Goal: Information Seeking & Learning: Learn about a topic

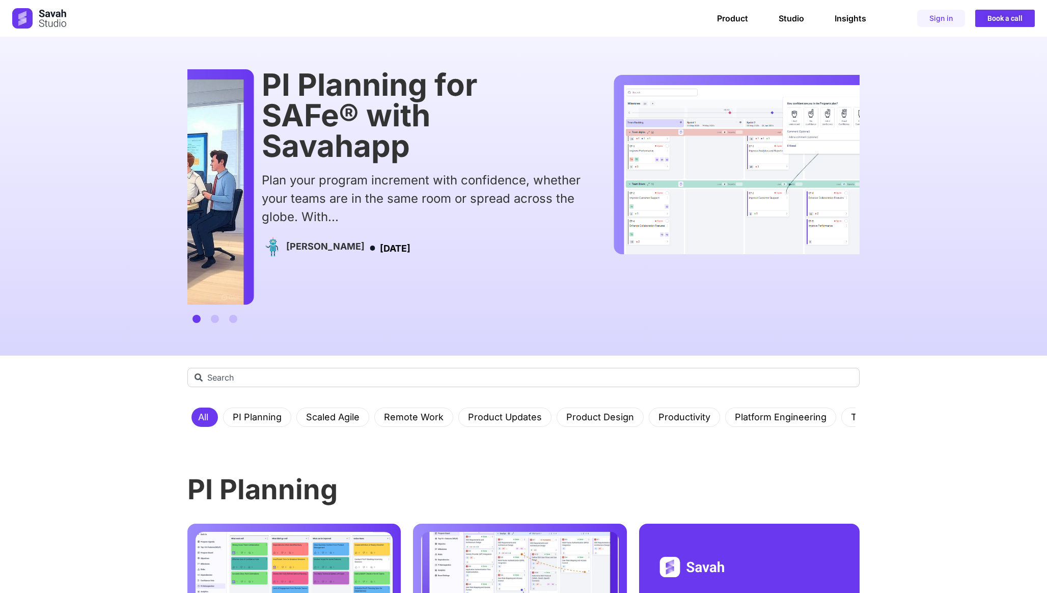
click at [286, 241] on div "[PERSON_NAME]" at bounding box center [325, 248] width 78 height 22
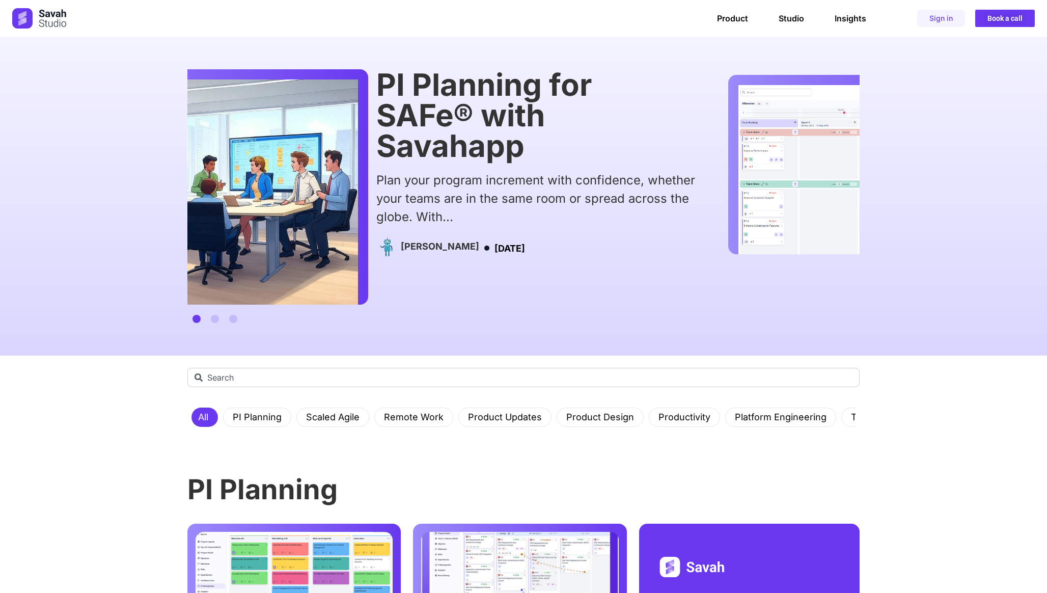
click at [538, 193] on div "Plan your program increment with confidence, whether your teams are in the same…" at bounding box center [535, 198] width 319 height 55
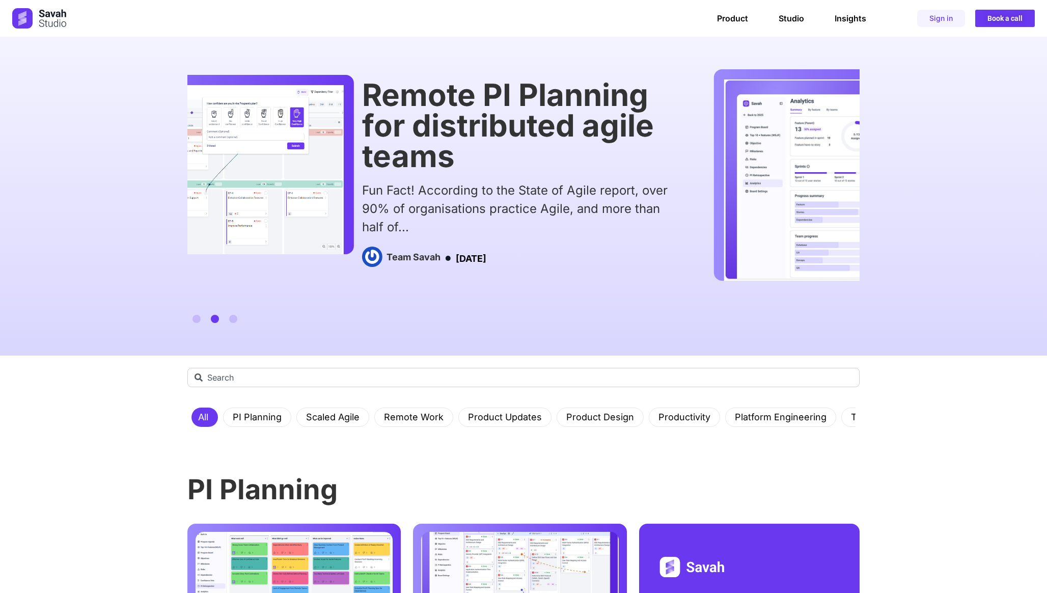
click at [638, 183] on div "Remote PI Planning for distributed agile teams Fun Fact! According to the State…" at bounding box center [521, 174] width 319 height 190
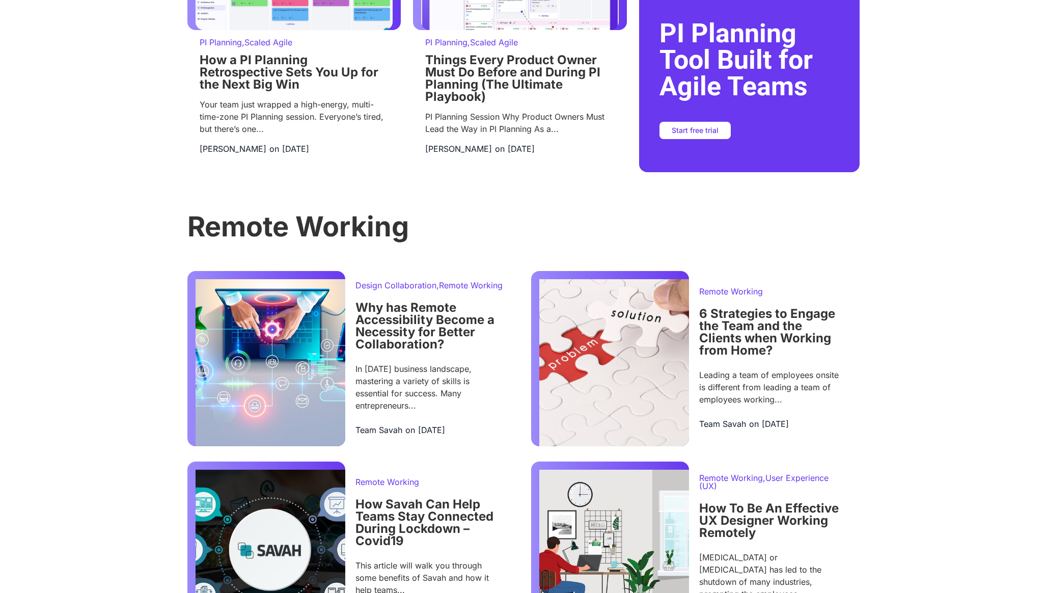
scroll to position [589, 0]
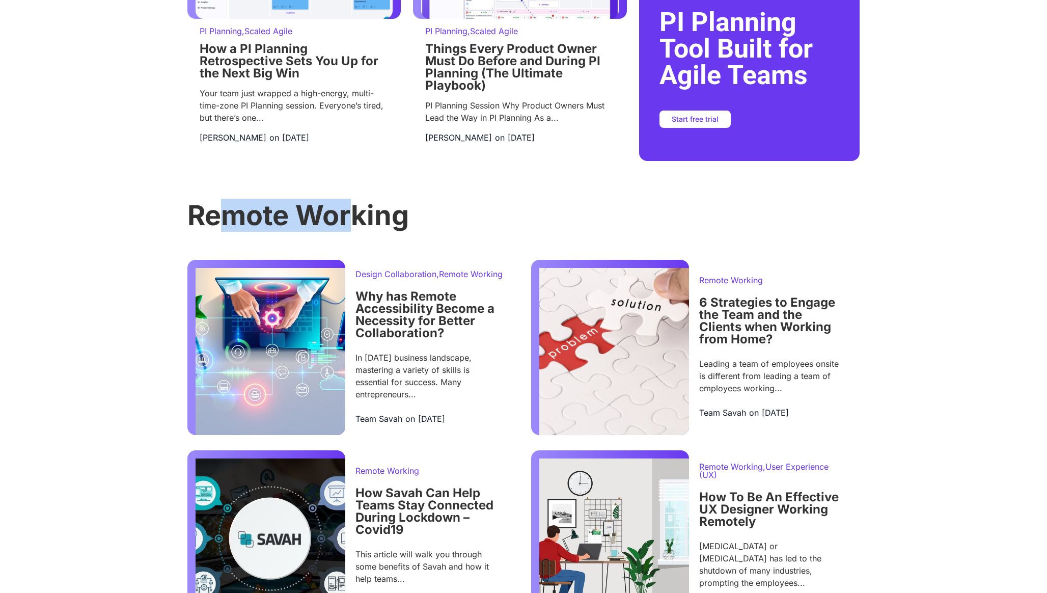
drag, startPoint x: 230, startPoint y: 227, endPoint x: 353, endPoint y: 228, distance: 123.7
click at [352, 227] on h3 "Remote Working" at bounding box center [523, 215] width 672 height 27
click at [201, 232] on div "Remote Working Design Collaboration , Remote Working Why has Remote Accessibili…" at bounding box center [523, 414] width 672 height 424
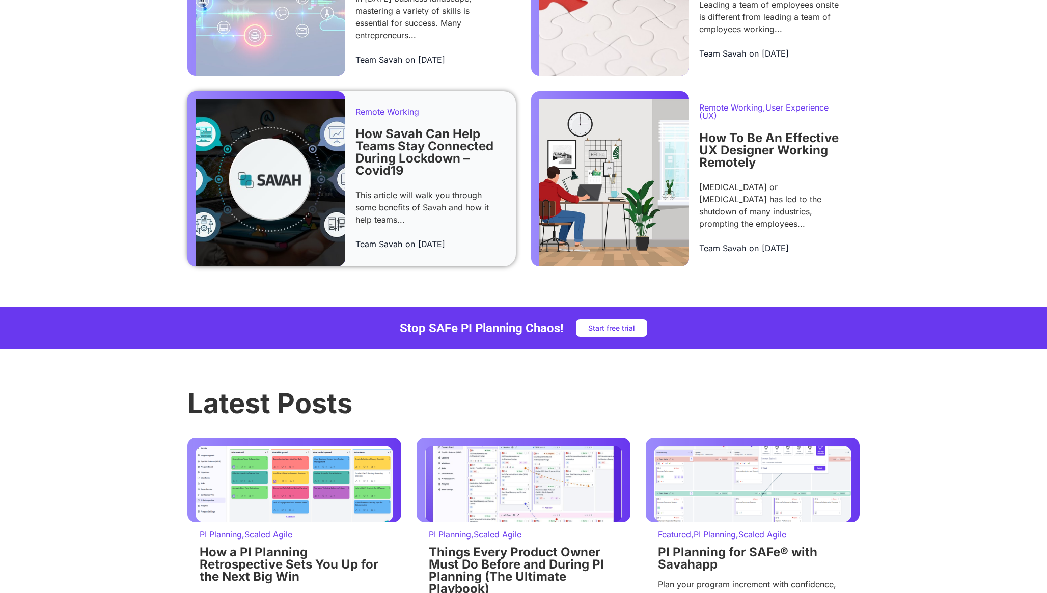
scroll to position [808, 0]
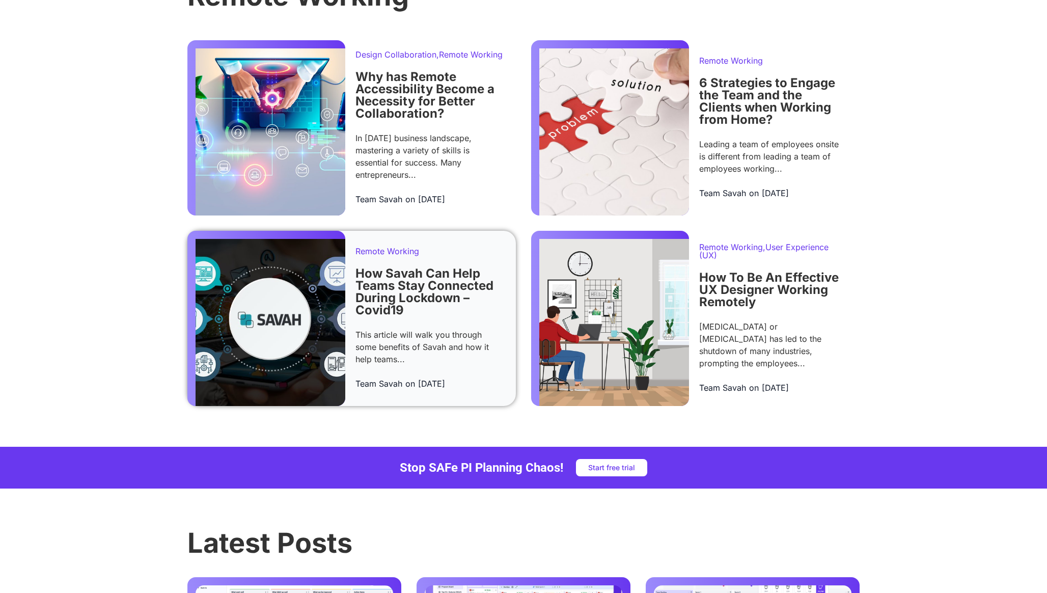
click at [247, 114] on img at bounding box center [270, 131] width 150 height 167
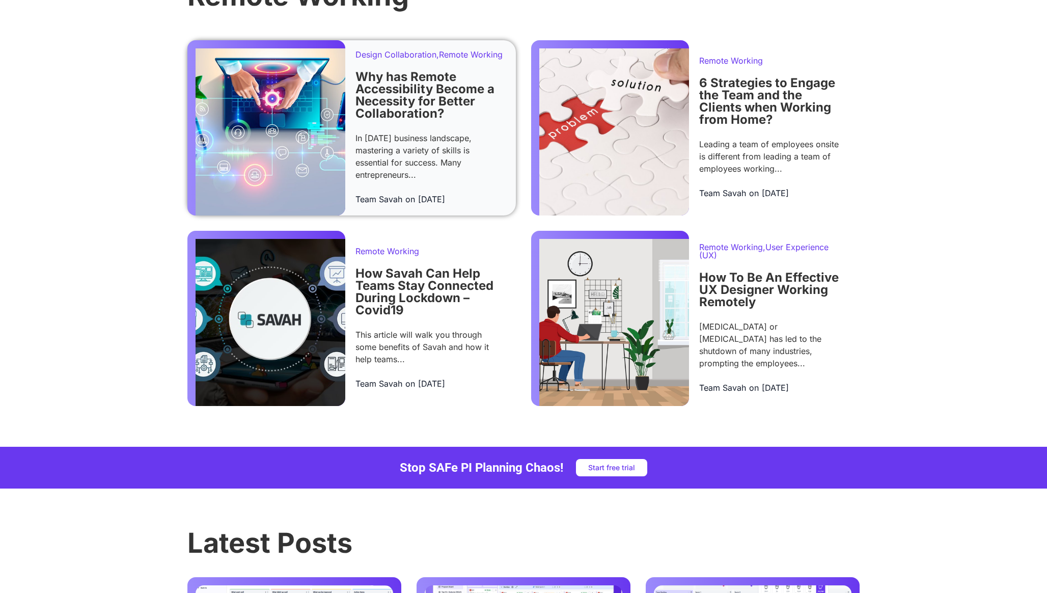
click at [292, 124] on img at bounding box center [270, 131] width 150 height 167
click at [411, 99] on link "Why has Remote Accessibility Become a Necessity for Better Collaboration?" at bounding box center [424, 94] width 139 height 51
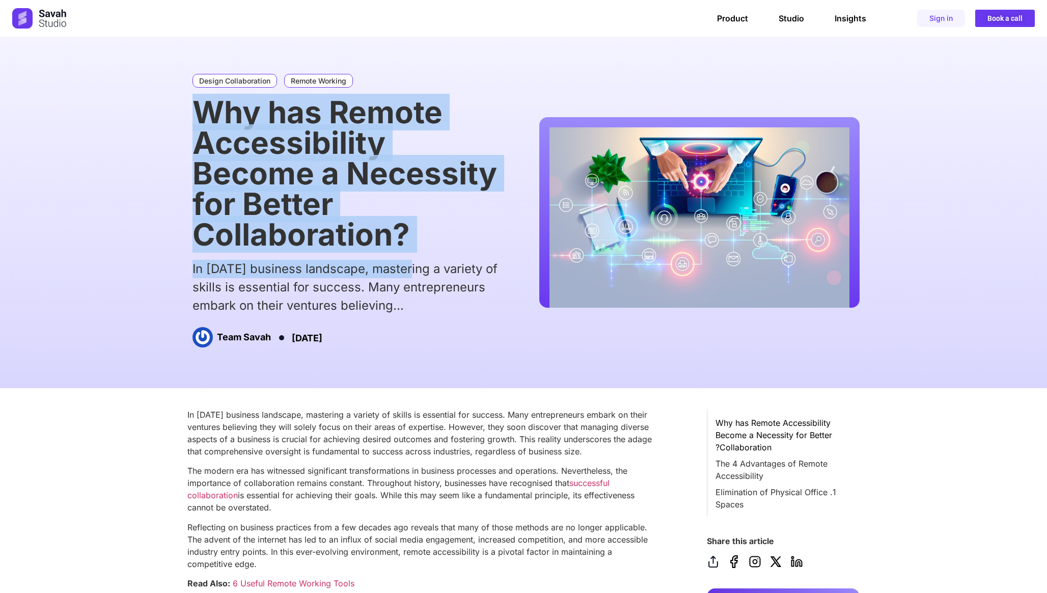
drag, startPoint x: 185, startPoint y: 114, endPoint x: 401, endPoint y: 271, distance: 267.5
click at [403, 271] on div "Design Collaboration Remote Working Why has Remote Accessibility Become a Neces…" at bounding box center [523, 212] width 1047 height 351
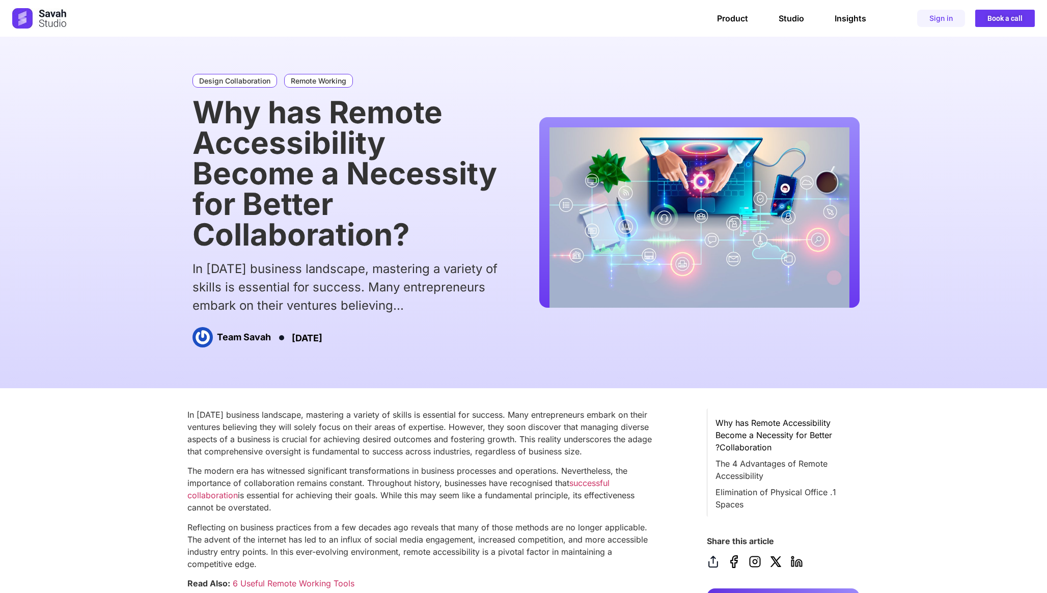
click at [223, 301] on div "In [DATE] business landscape, mastering a variety of skills is essential for su…" at bounding box center [346, 287] width 309 height 55
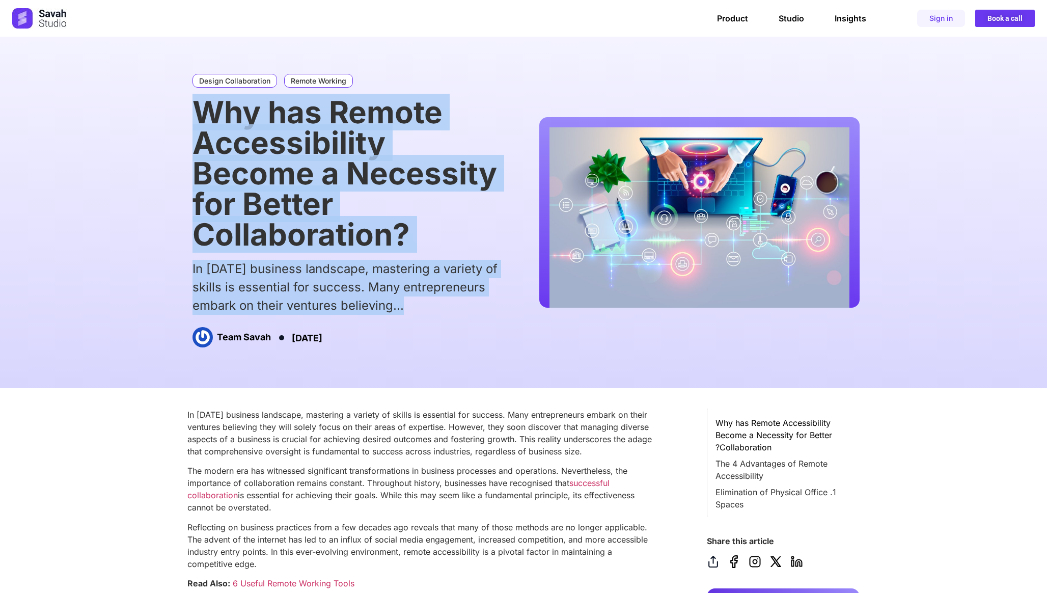
drag, startPoint x: 223, startPoint y: 301, endPoint x: 291, endPoint y: 135, distance: 178.9
click at [291, 135] on div "Design Collaboration Remote Working Why has Remote Accessibility Become a Neces…" at bounding box center [346, 212] width 319 height 286
click at [149, 233] on div "Design Collaboration Remote Working Why has Remote Accessibility Become a Neces…" at bounding box center [523, 212] width 1047 height 351
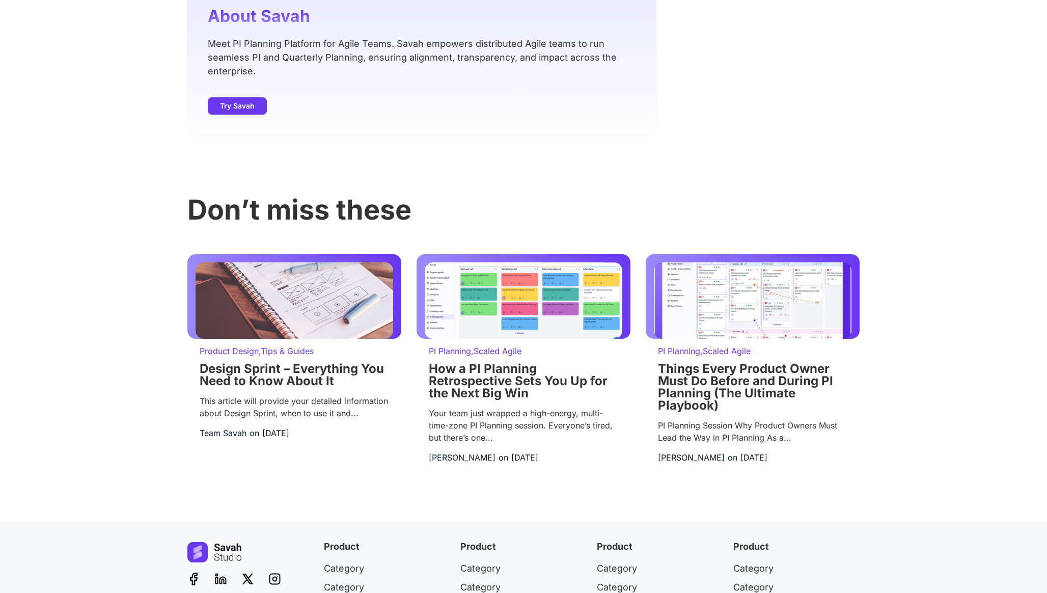
scroll to position [1135, 0]
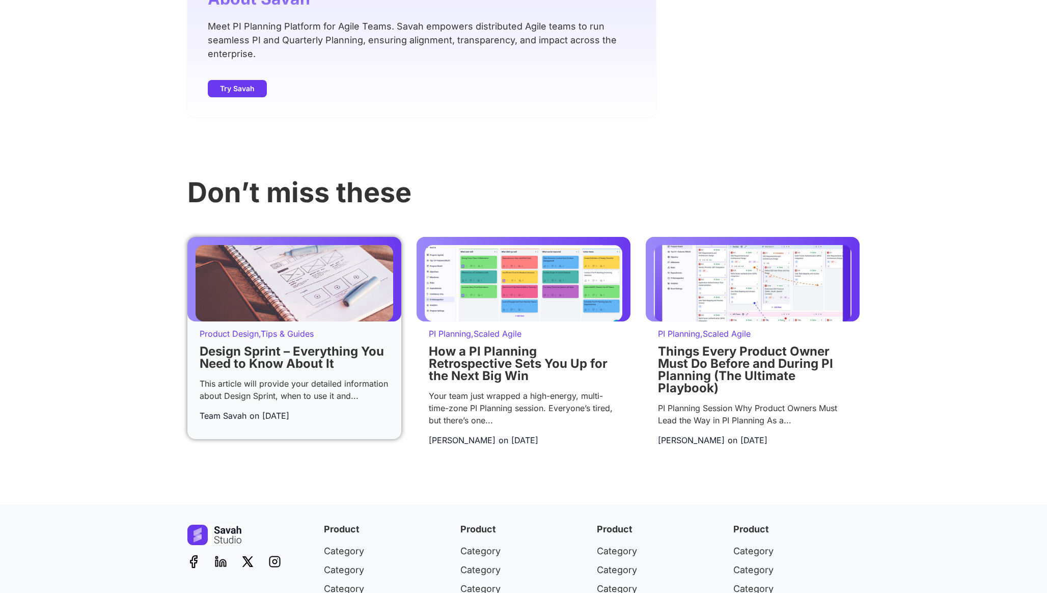
click at [294, 286] on img at bounding box center [294, 283] width 198 height 76
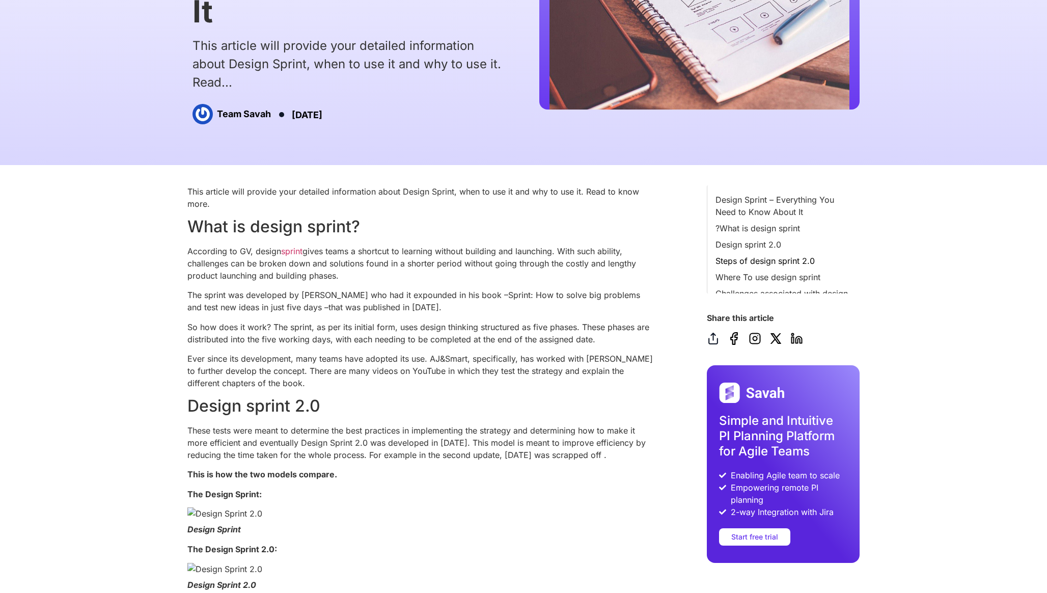
scroll to position [86, 0]
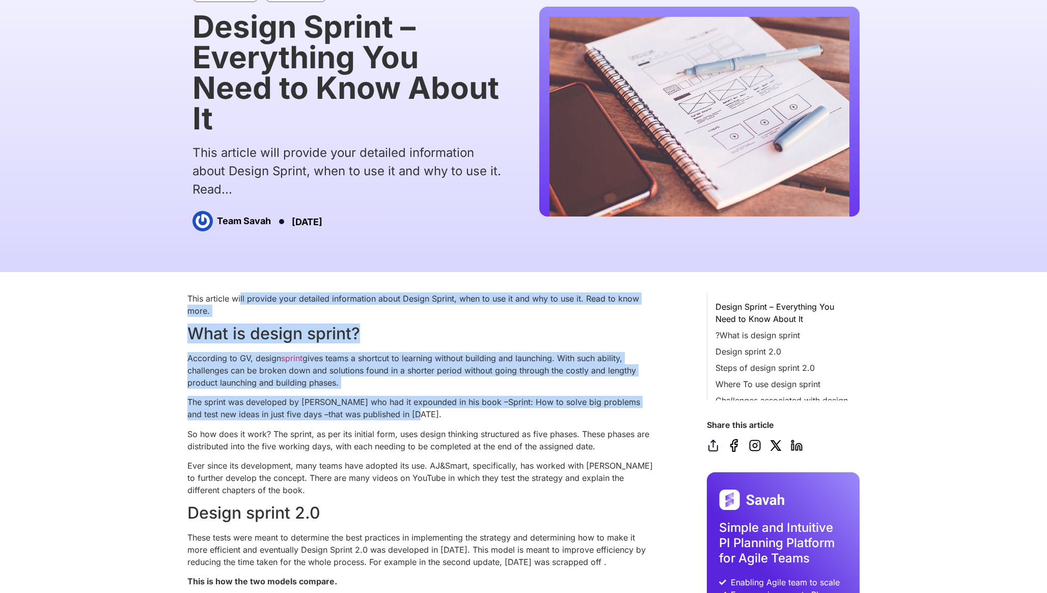
drag, startPoint x: 241, startPoint y: 302, endPoint x: 466, endPoint y: 420, distance: 253.4
click at [466, 420] on p "The sprint was developed by [PERSON_NAME] who had it expounded in his book –Spr…" at bounding box center [421, 408] width 468 height 24
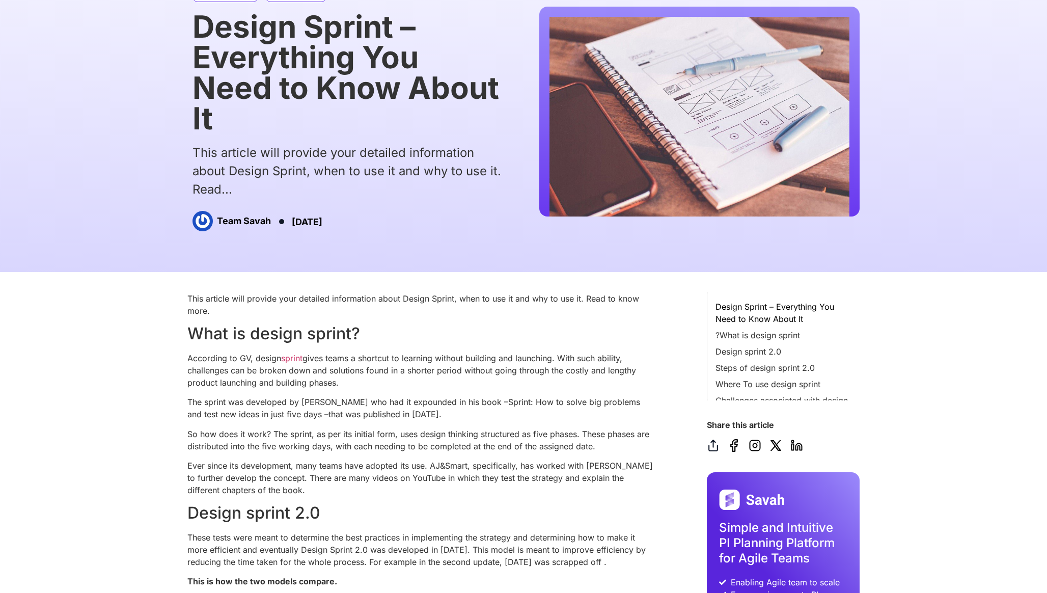
click at [266, 341] on h2 "What is design sprint?" at bounding box center [421, 333] width 468 height 19
click at [289, 363] on p "According to GV, design sprint gives teams a shortcut to learning without build…" at bounding box center [421, 370] width 468 height 37
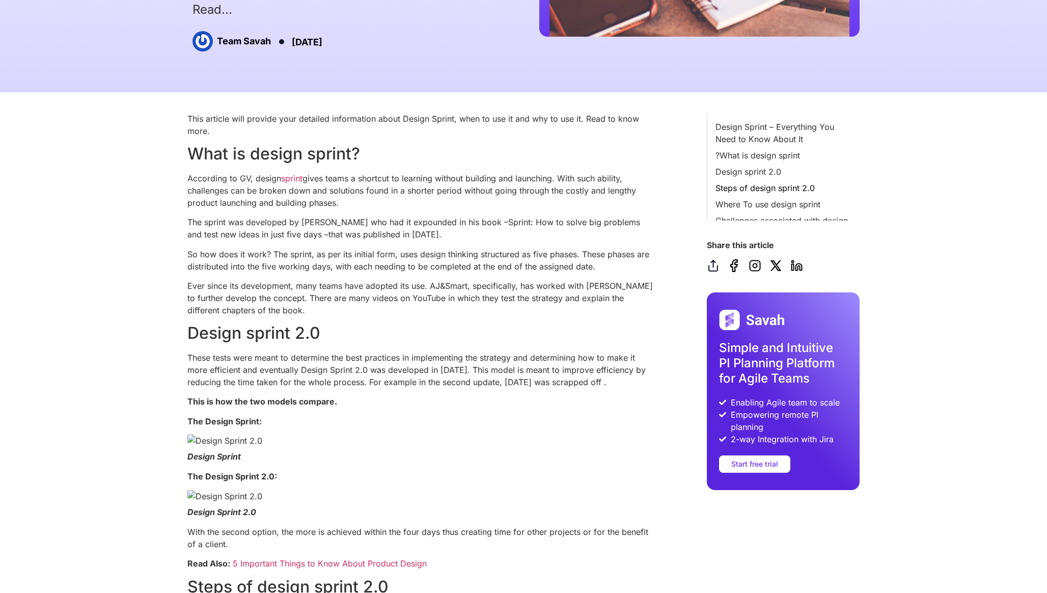
scroll to position [266, 0]
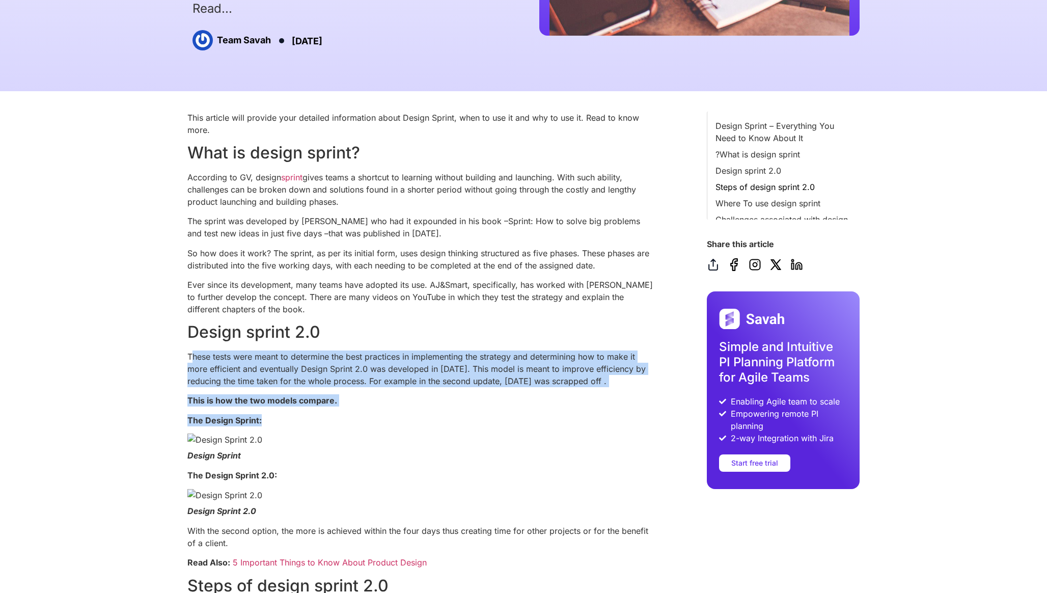
drag, startPoint x: 184, startPoint y: 355, endPoint x: 398, endPoint y: 432, distance: 227.2
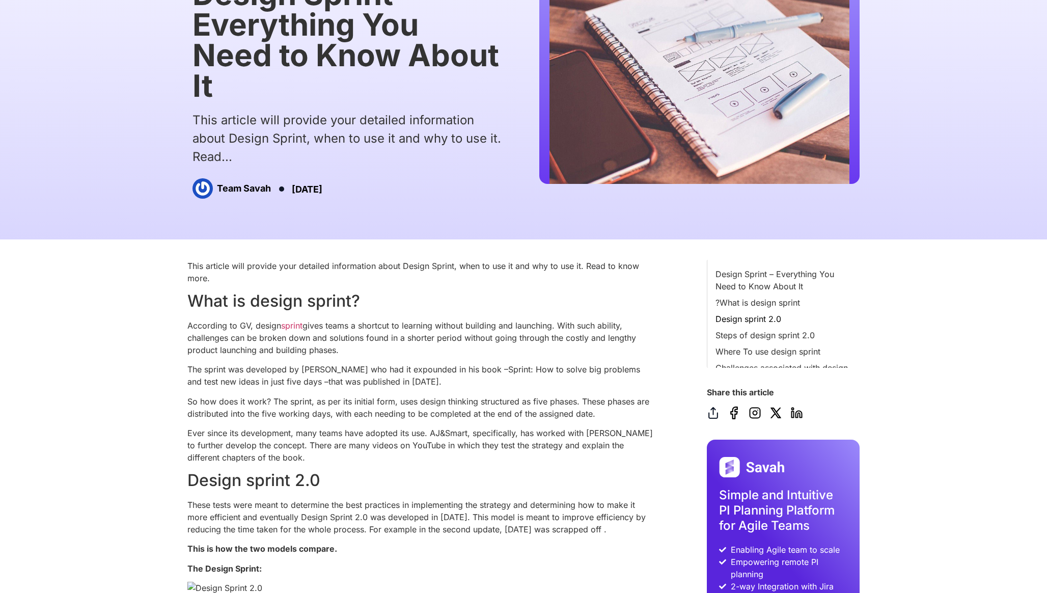
scroll to position [118, 0]
